Goal: Task Accomplishment & Management: Use online tool/utility

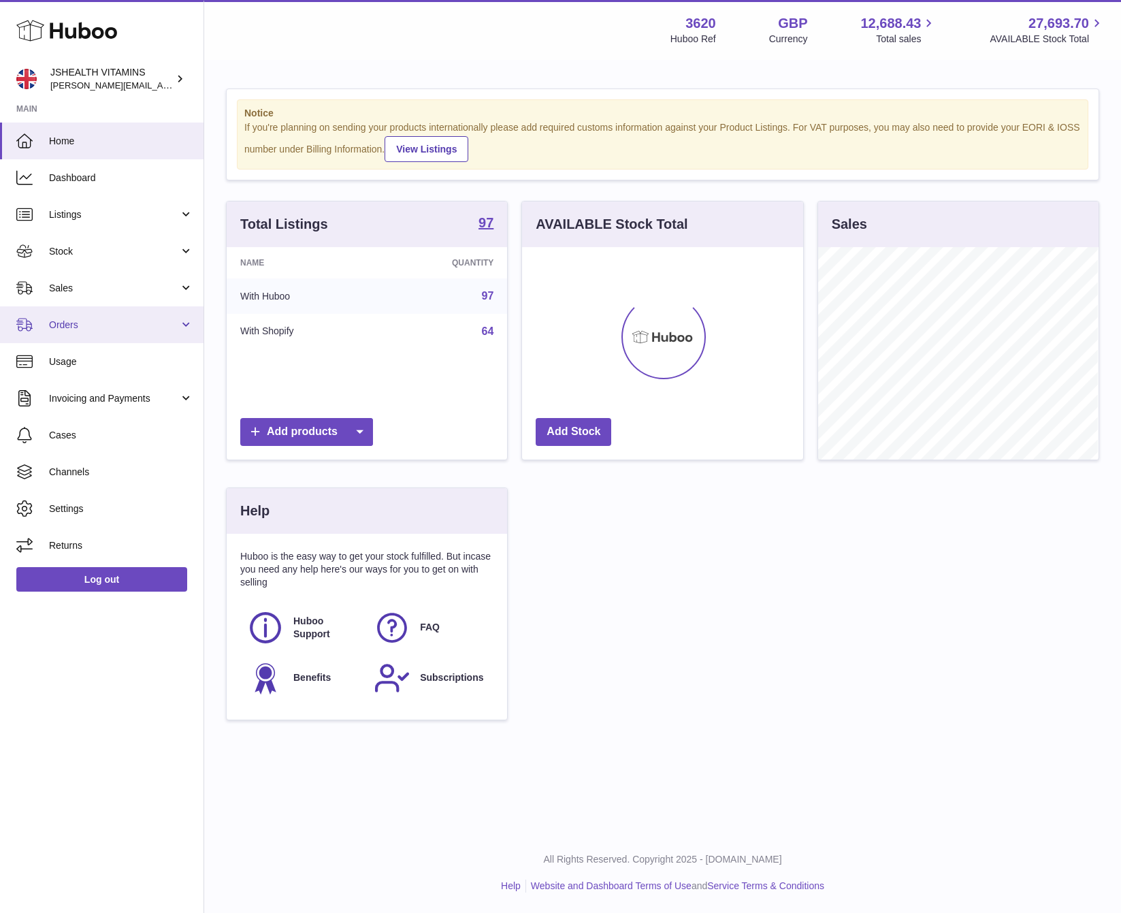
scroll to position [212, 280]
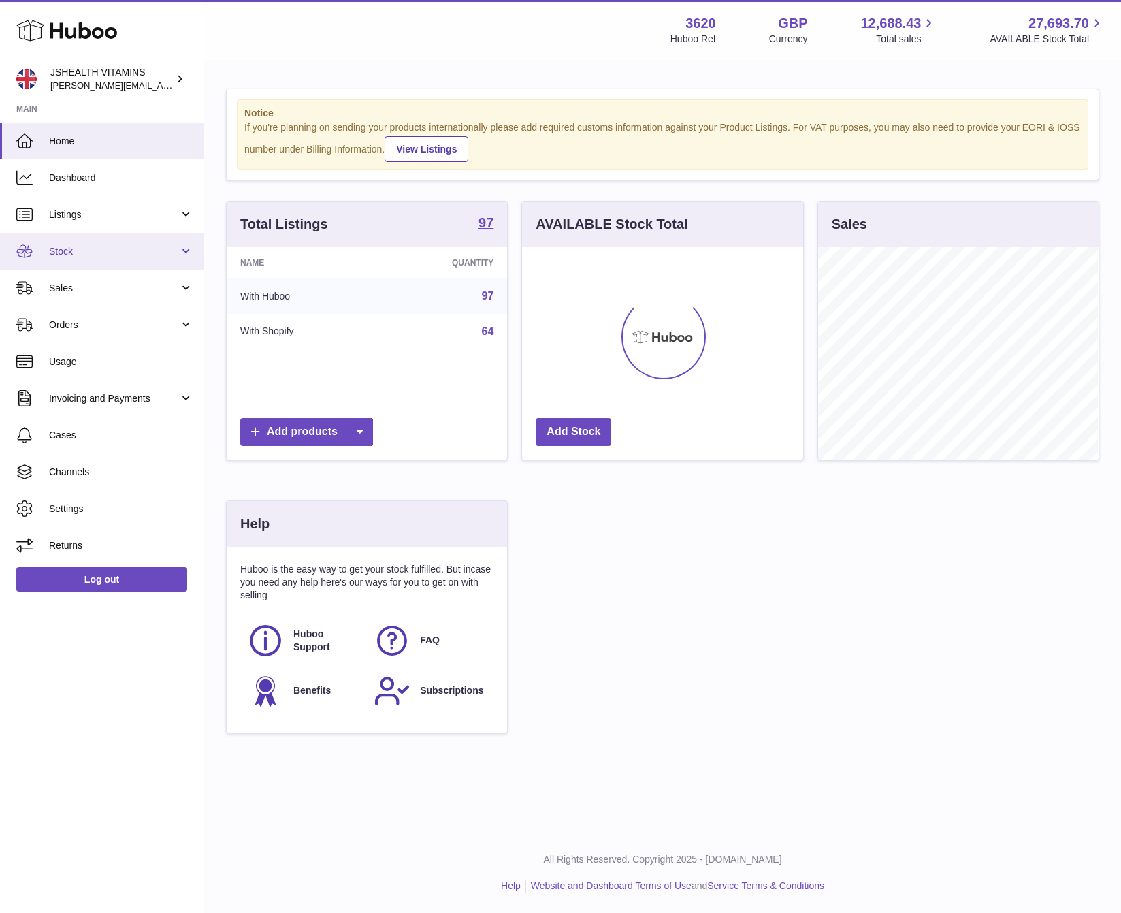
click at [71, 257] on span "Stock" at bounding box center [114, 251] width 130 height 13
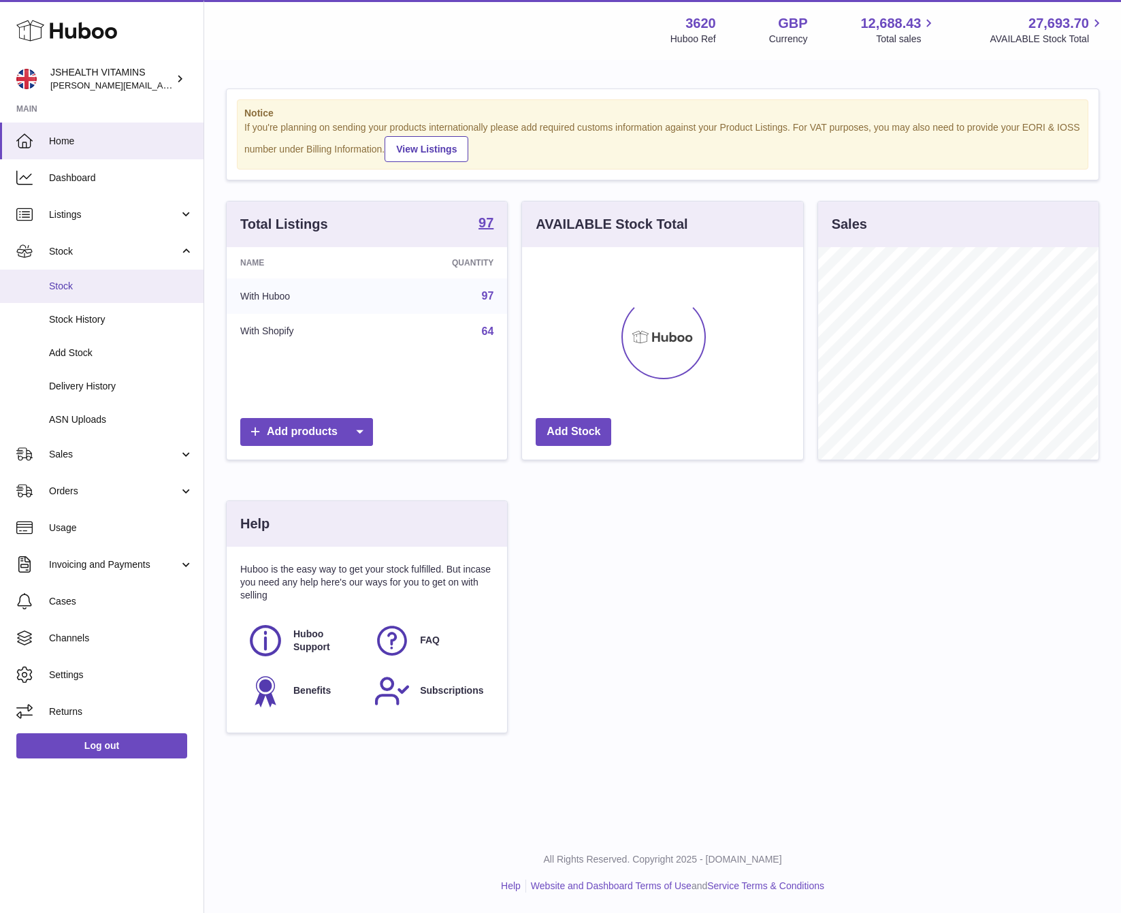
click at [62, 293] on link "Stock" at bounding box center [102, 286] width 204 height 33
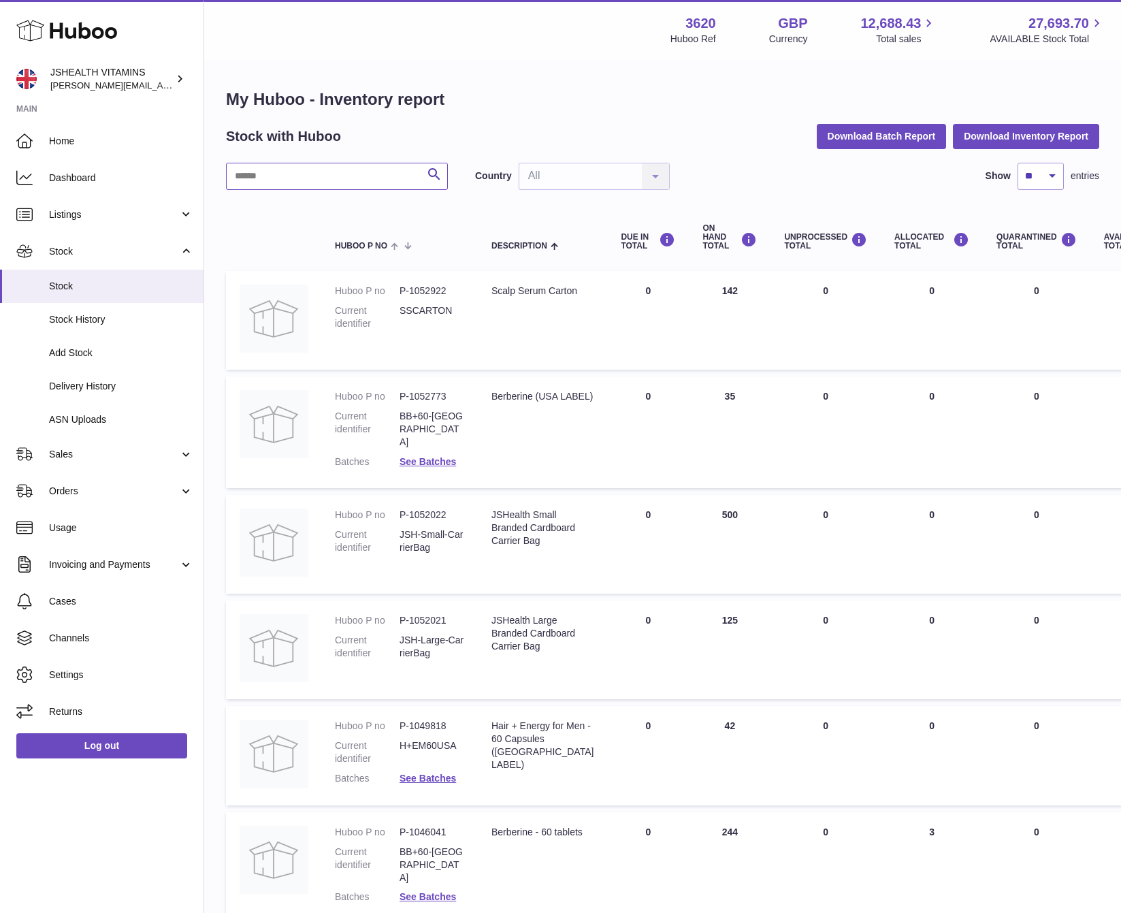
click at [328, 183] on input "text" at bounding box center [337, 176] width 222 height 27
type input "*********"
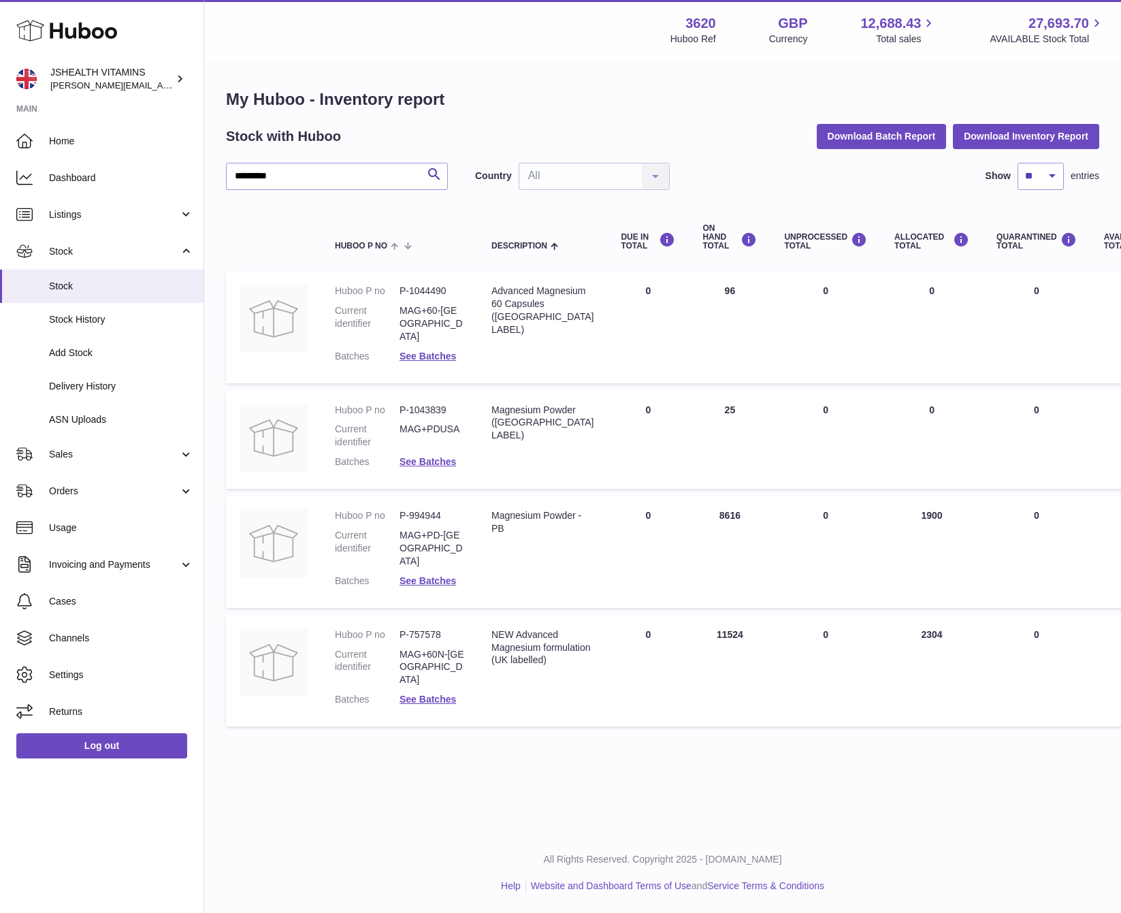
click at [415, 628] on dl "Huboo P no P-757578 Current identifier MAG+60N-UK Batches See Batches" at bounding box center [399, 670] width 129 height 84
click at [429, 648] on dd "MAG+60N-[GEOGRAPHIC_DATA]" at bounding box center [432, 667] width 65 height 39
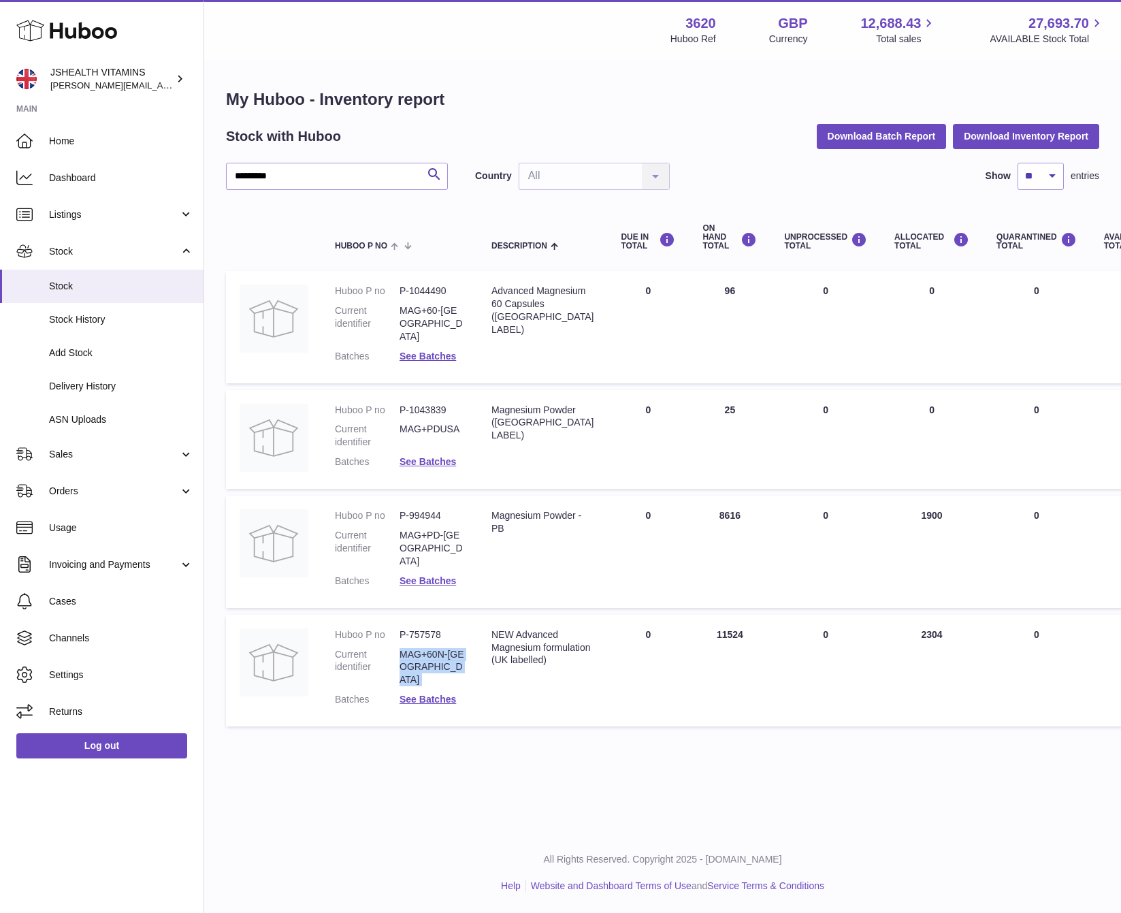
copy dl "MAG+60N-[GEOGRAPHIC_DATA]"
click at [112, 743] on link "Log out" at bounding box center [101, 745] width 171 height 25
